Goal: Information Seeking & Learning: Learn about a topic

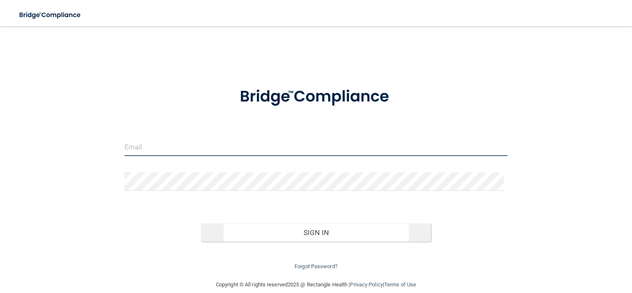
type input "[EMAIL_ADDRESS][DOMAIN_NAME]"
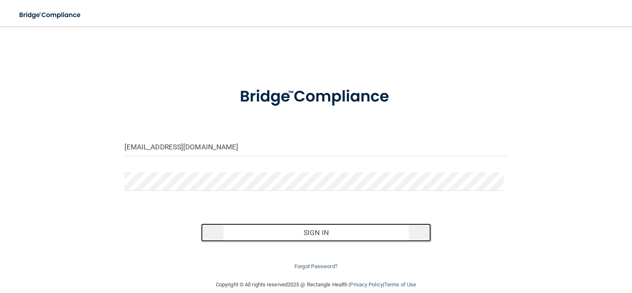
click at [306, 231] on button "Sign In" at bounding box center [316, 232] width 230 height 18
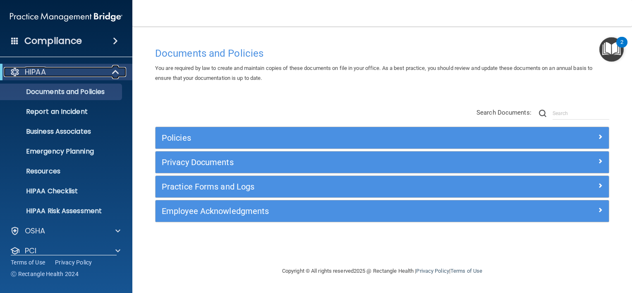
click at [114, 71] on span at bounding box center [116, 72] width 7 height 10
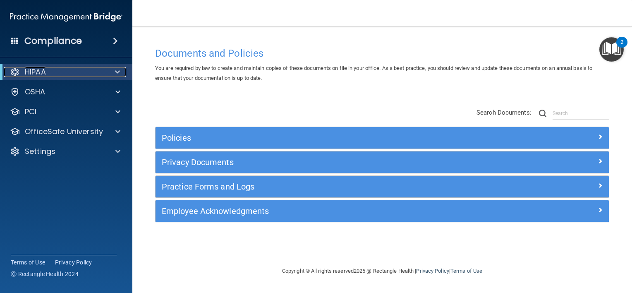
click at [119, 69] on span at bounding box center [117, 72] width 5 height 10
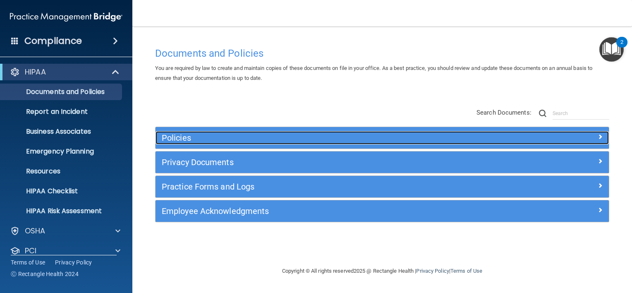
click at [176, 135] on h5 "Policies" at bounding box center [325, 137] width 327 height 9
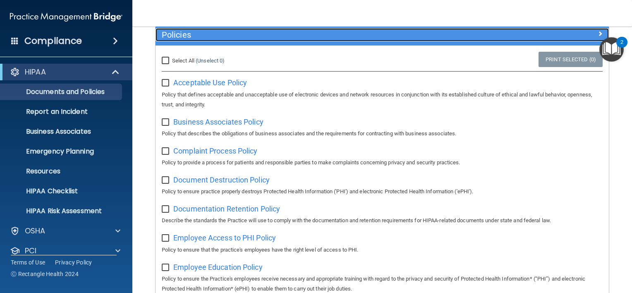
scroll to position [124, 0]
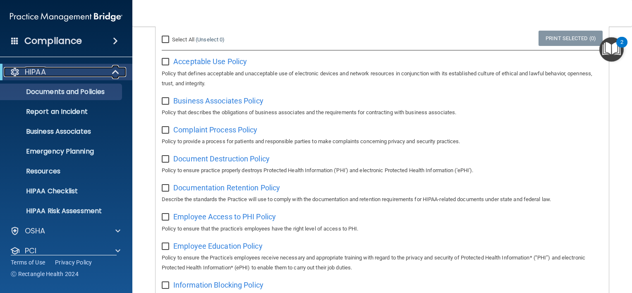
click at [114, 69] on span at bounding box center [116, 72] width 7 height 10
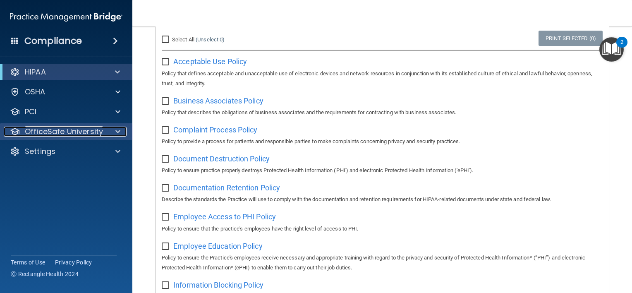
click at [105, 131] on div "OfficeSafe University" at bounding box center [55, 131] width 103 height 10
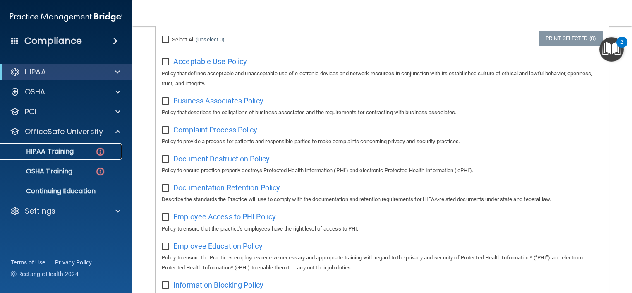
click at [58, 151] on p "HIPAA Training" at bounding box center [39, 151] width 68 height 8
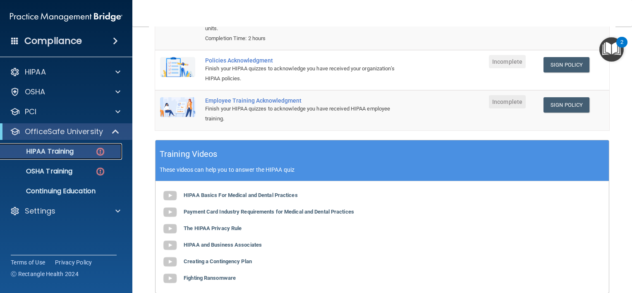
scroll to position [207, 0]
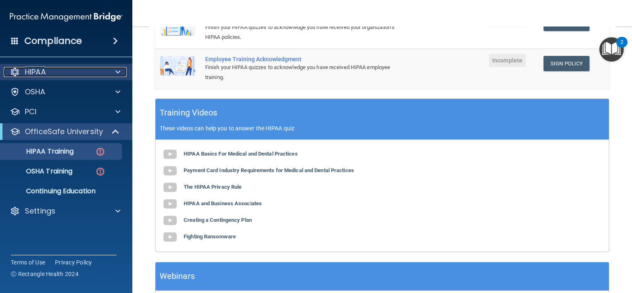
click at [84, 71] on div "HIPAA" at bounding box center [55, 72] width 103 height 10
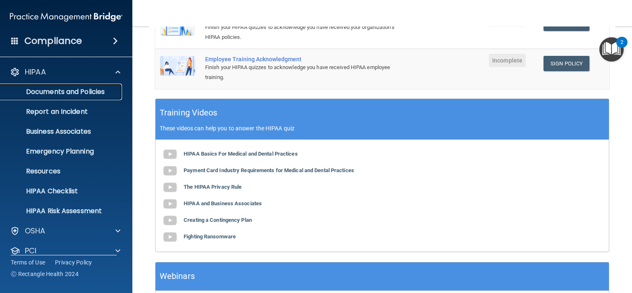
click at [86, 89] on p "Documents and Policies" at bounding box center [61, 92] width 113 height 8
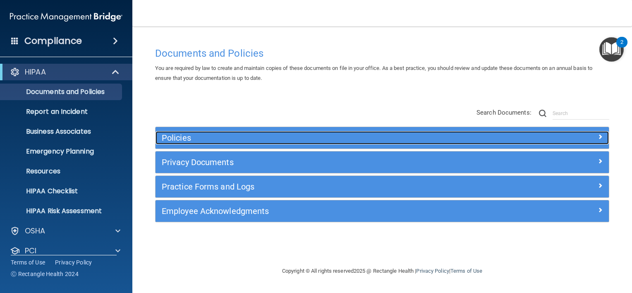
click at [172, 138] on h5 "Policies" at bounding box center [325, 137] width 327 height 9
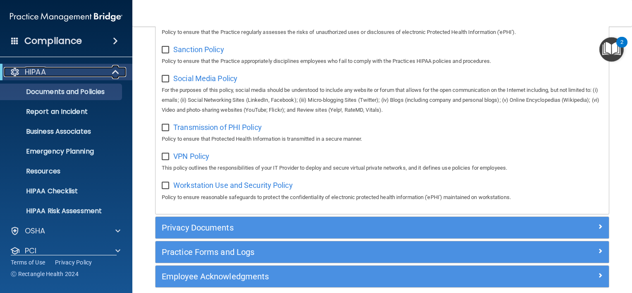
click at [113, 68] on span at bounding box center [116, 72] width 7 height 10
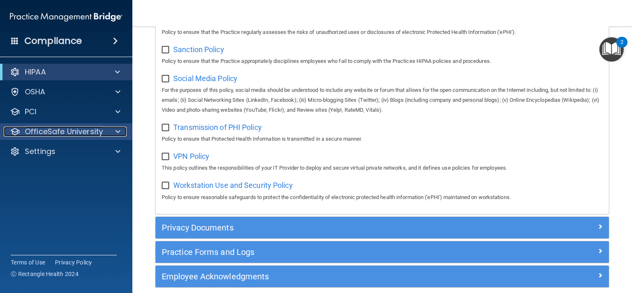
click at [75, 131] on p "OfficeSafe University" at bounding box center [64, 131] width 78 height 10
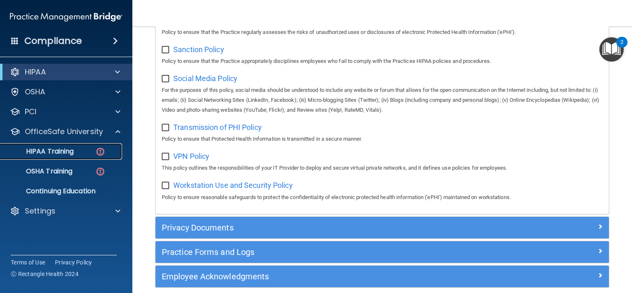
click at [70, 150] on p "HIPAA Training" at bounding box center [39, 151] width 68 height 8
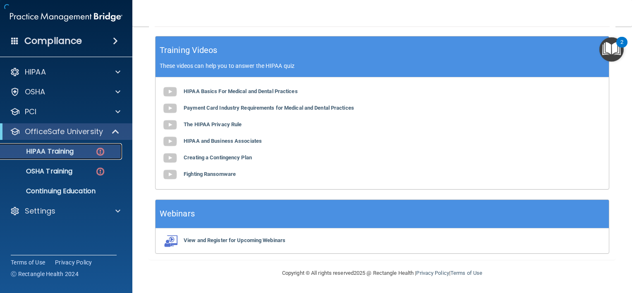
scroll to position [269, 0]
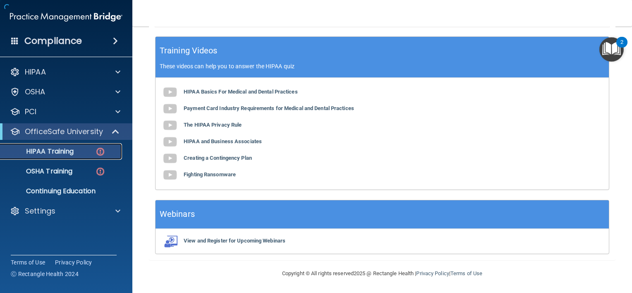
click at [68, 150] on p "HIPAA Training" at bounding box center [39, 151] width 68 height 8
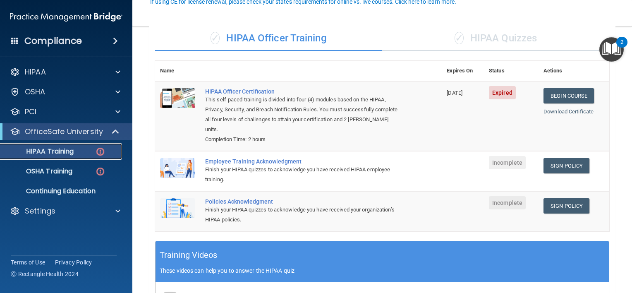
scroll to position [83, 0]
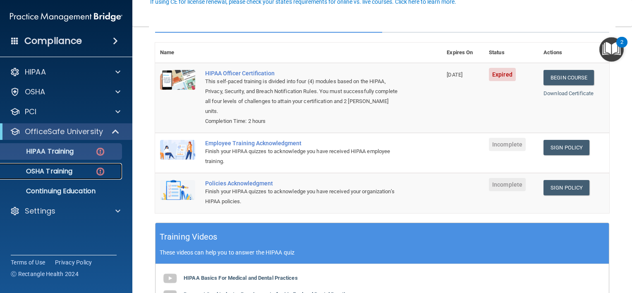
click at [63, 174] on p "OSHA Training" at bounding box center [38, 171] width 67 height 8
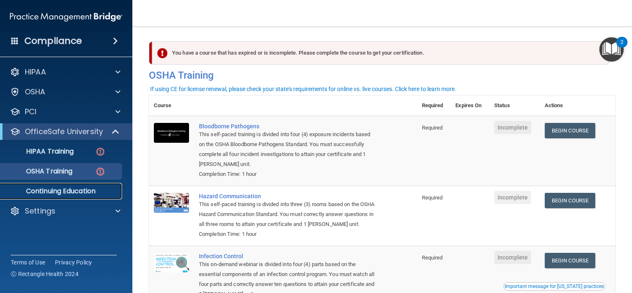
click at [46, 192] on p "Continuing Education" at bounding box center [61, 191] width 113 height 8
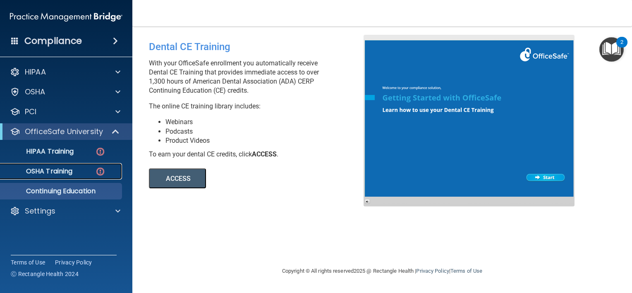
drag, startPoint x: 46, startPoint y: 169, endPoint x: 48, endPoint y: 164, distance: 4.8
click at [46, 168] on p "OSHA Training" at bounding box center [38, 171] width 67 height 8
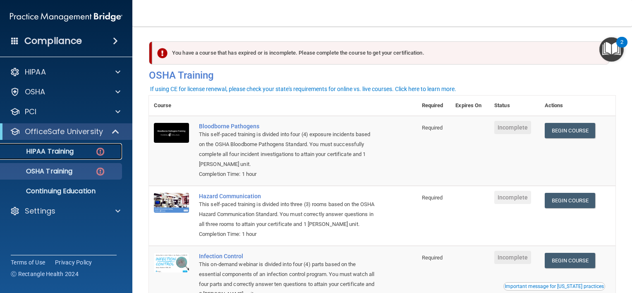
click at [48, 149] on p "HIPAA Training" at bounding box center [39, 151] width 68 height 8
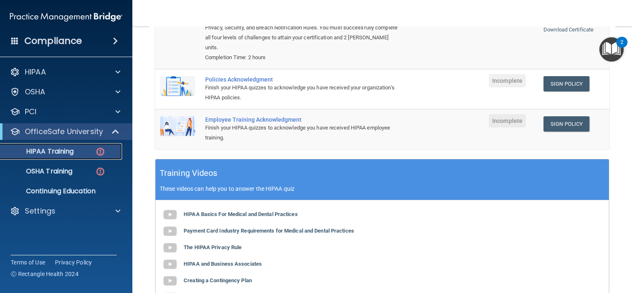
scroll to position [165, 0]
